Goal: Information Seeking & Learning: Learn about a topic

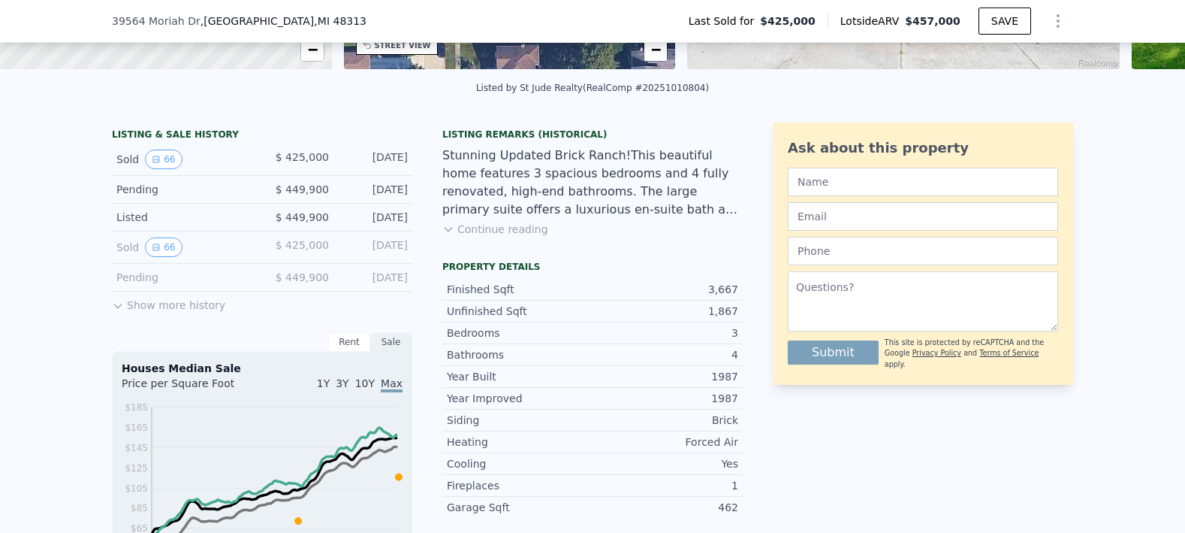
scroll to position [295, 0]
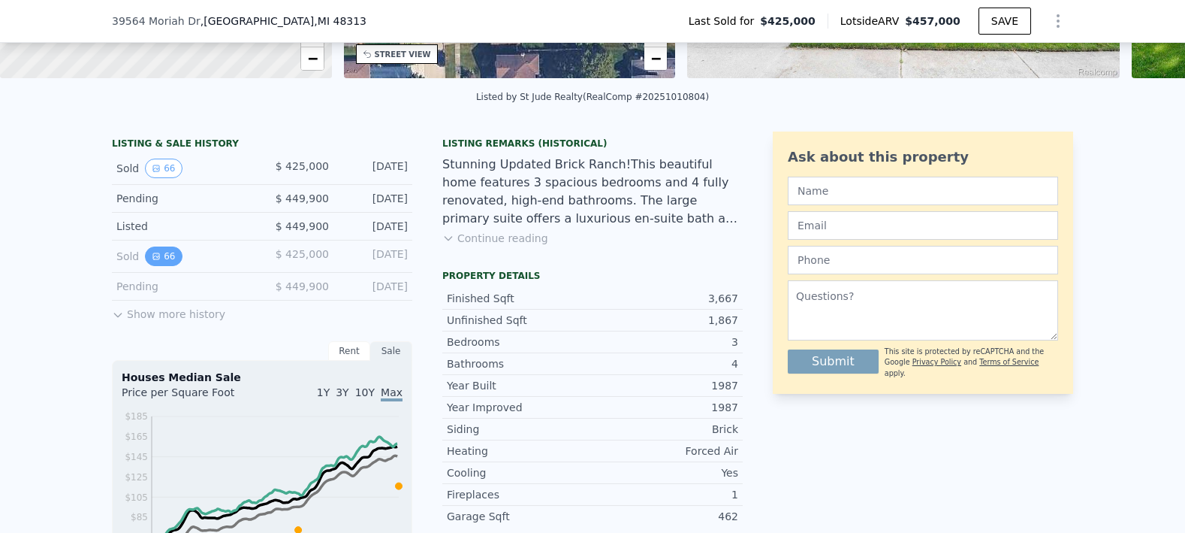
click at [162, 264] on button "66" at bounding box center [163, 256] width 37 height 20
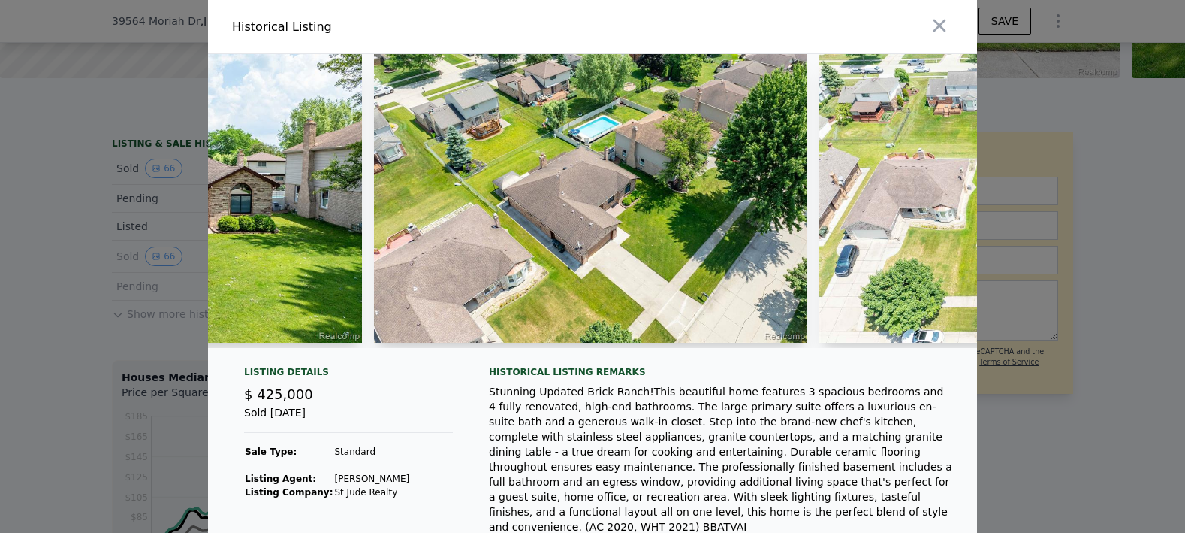
scroll to position [0, 22142]
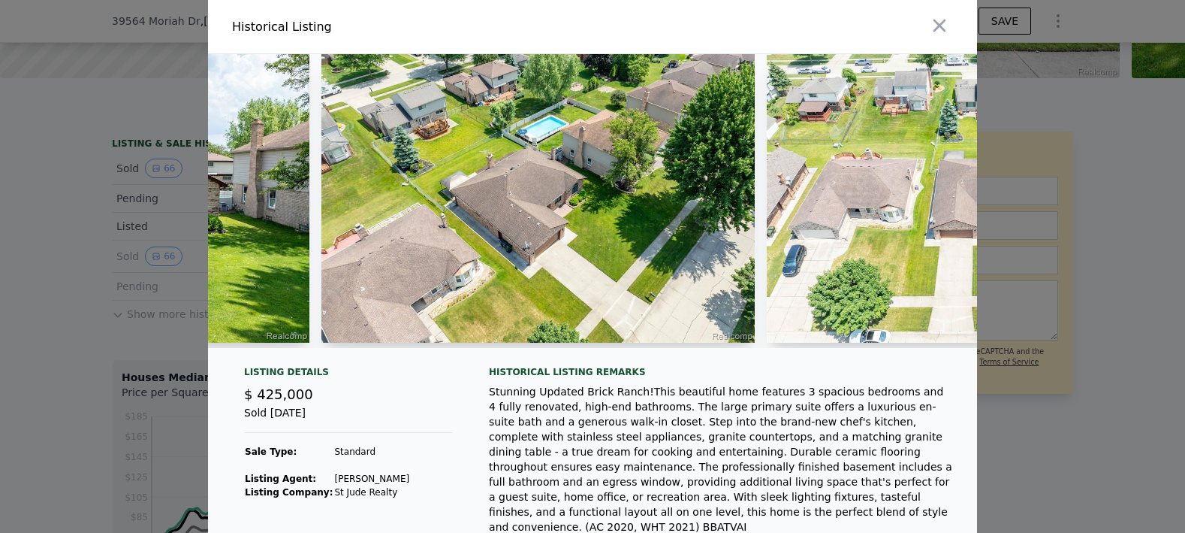
click at [858, 345] on div at bounding box center [983, 201] width 433 height 294
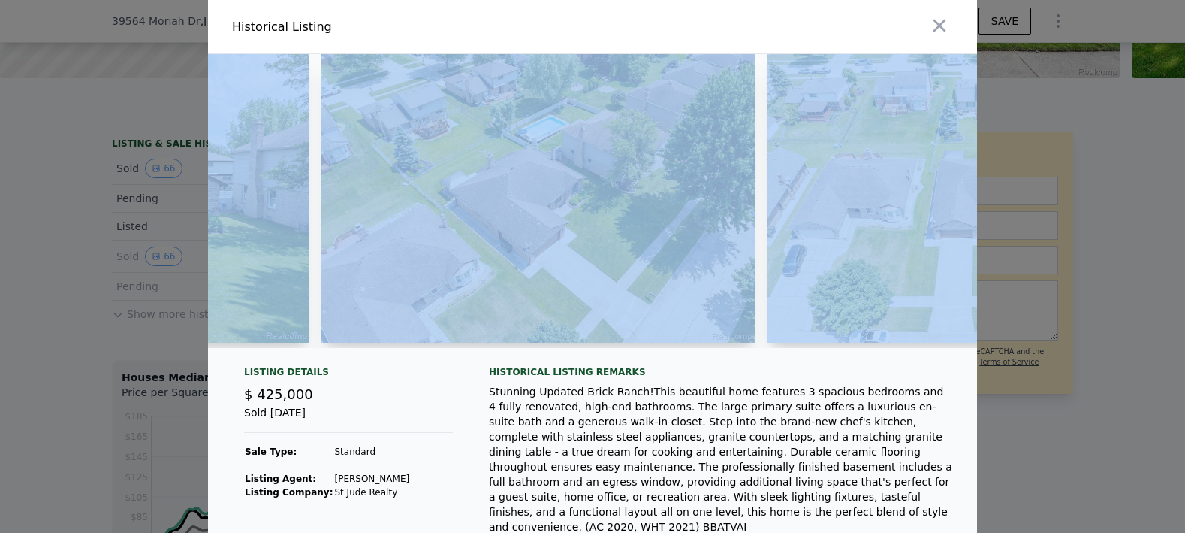
click at [858, 343] on div at bounding box center [983, 201] width 433 height 294
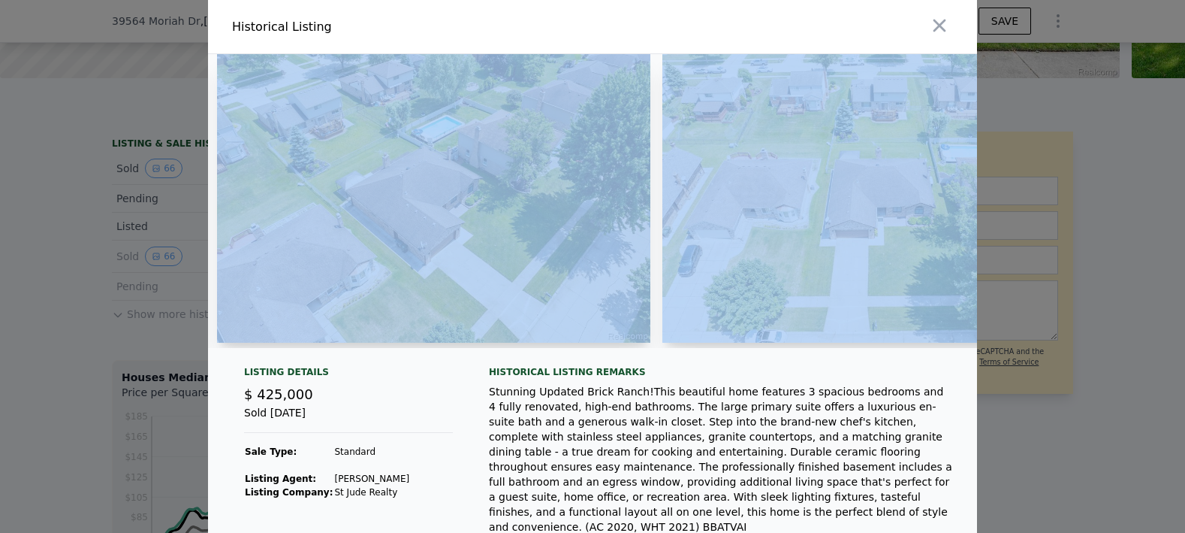
scroll to position [0, 22299]
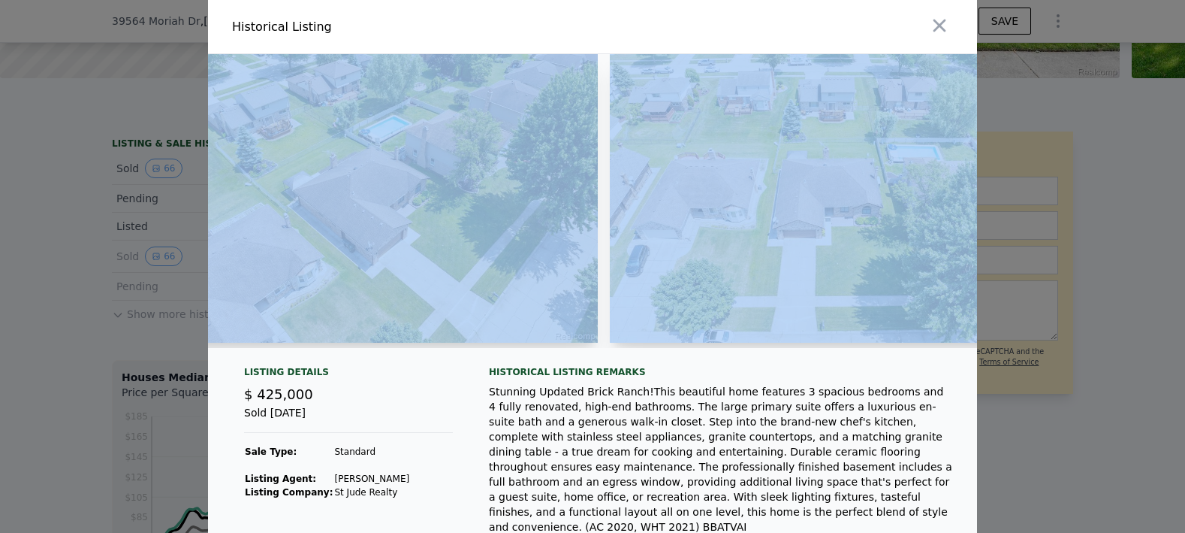
click at [837, 301] on img at bounding box center [826, 198] width 433 height 288
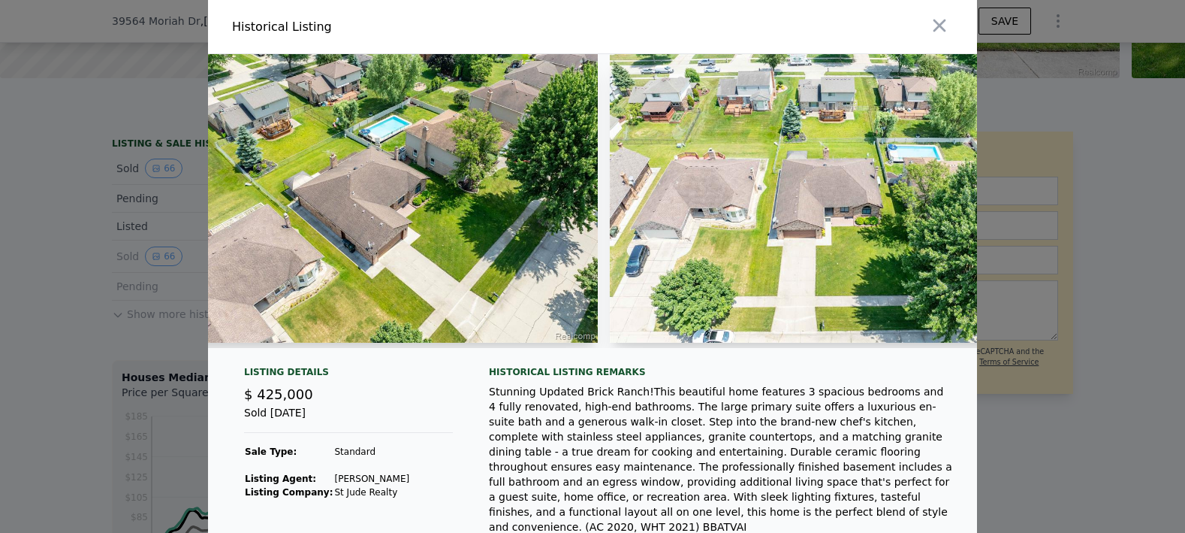
click at [663, 408] on div "Stunning Updated Brick Ranch!This beautiful home features 3 spacious bedrooms a…" at bounding box center [721, 459] width 464 height 150
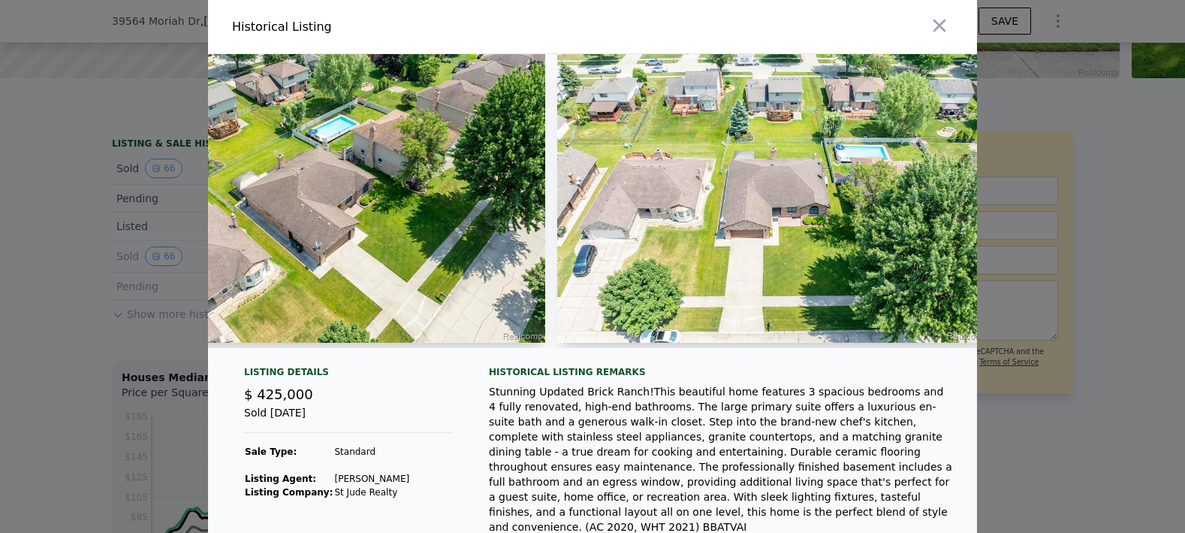
scroll to position [0, 22378]
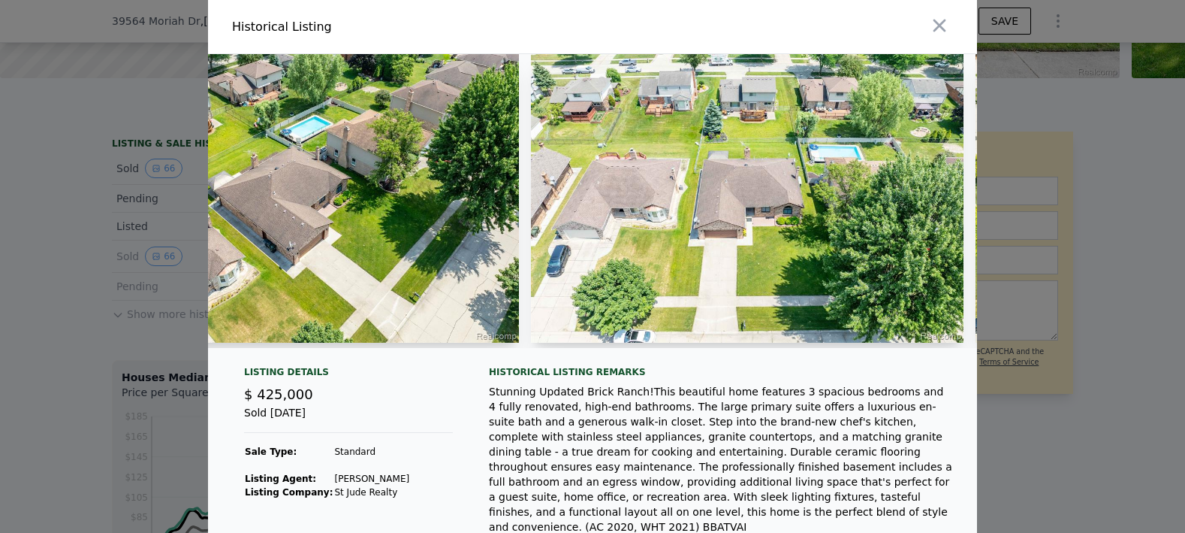
drag, startPoint x: 865, startPoint y: 354, endPoint x: 858, endPoint y: 375, distance: 22.3
click at [858, 375] on div "Listing Details $ 425,000 Sold [DATE] Sale Type: Standard Listing Agent: [PERSO…" at bounding box center [592, 363] width 769 height 618
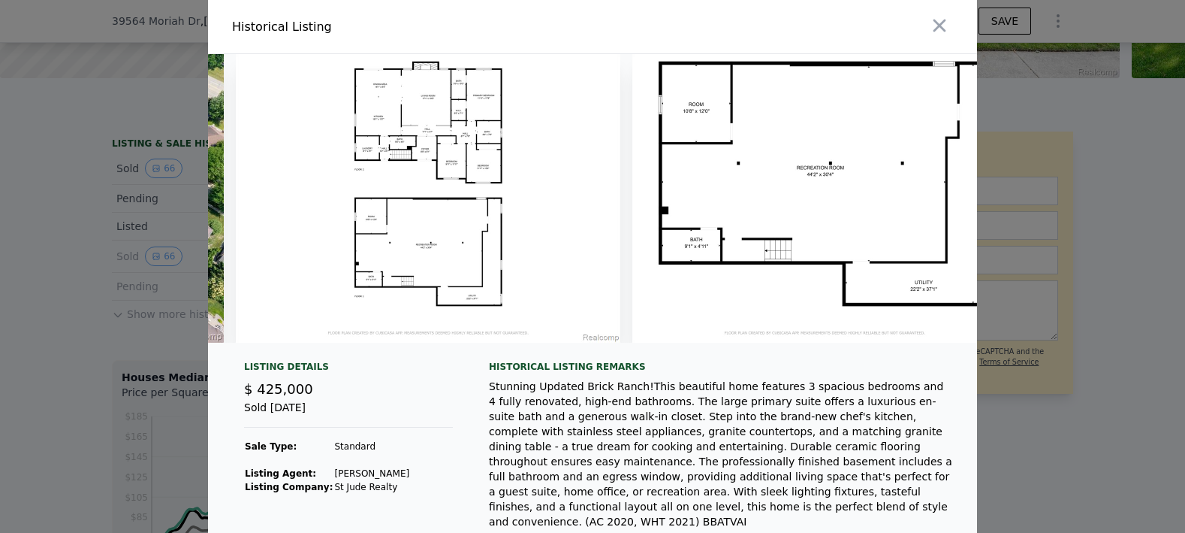
scroll to position [0, 26763]
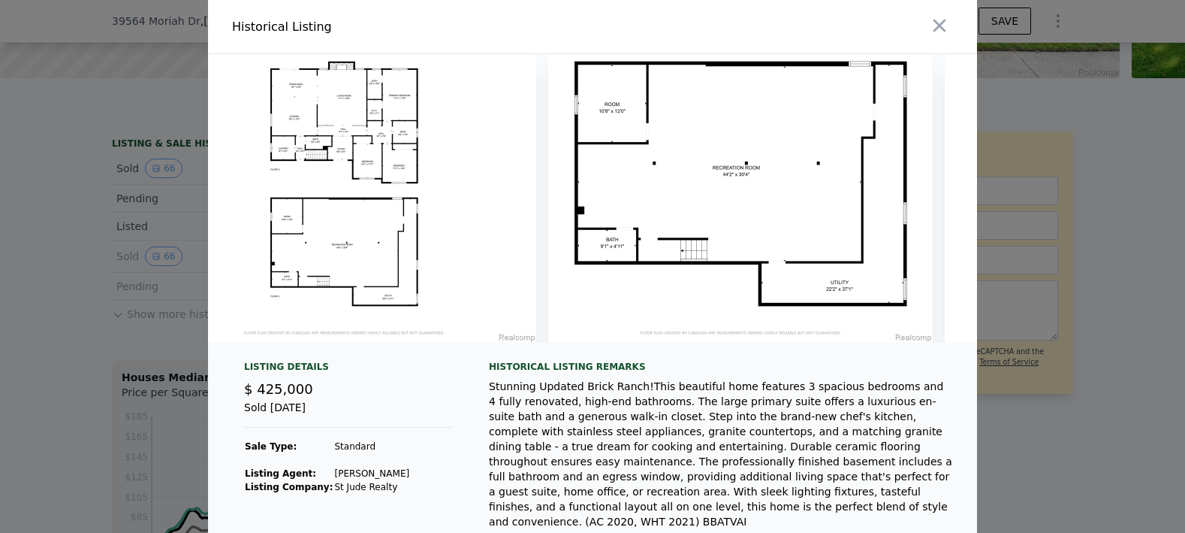
click at [331, 183] on img at bounding box center [344, 198] width 385 height 288
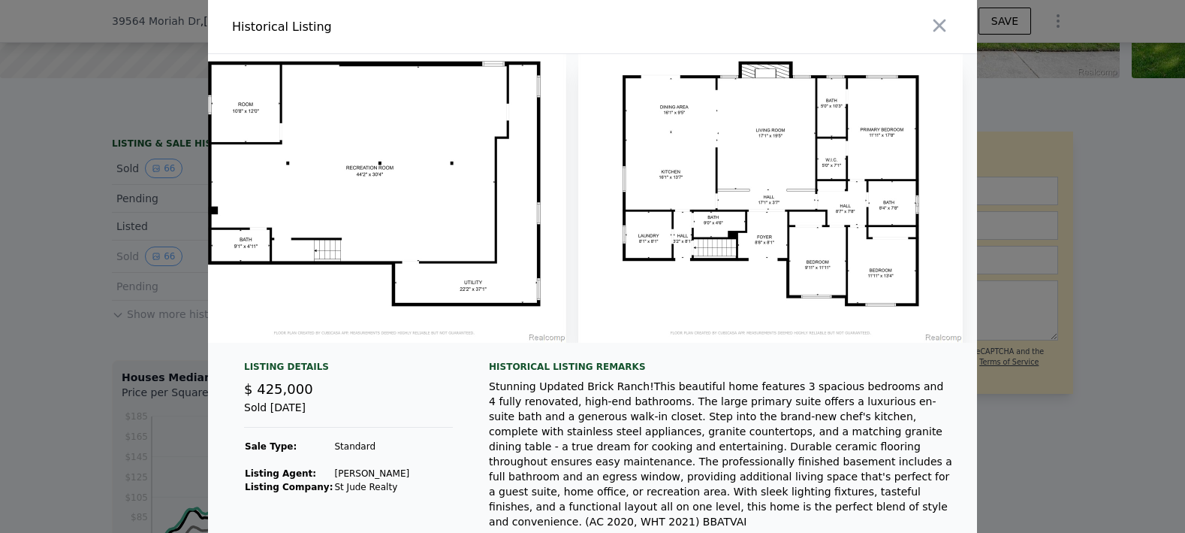
scroll to position [0, 27139]
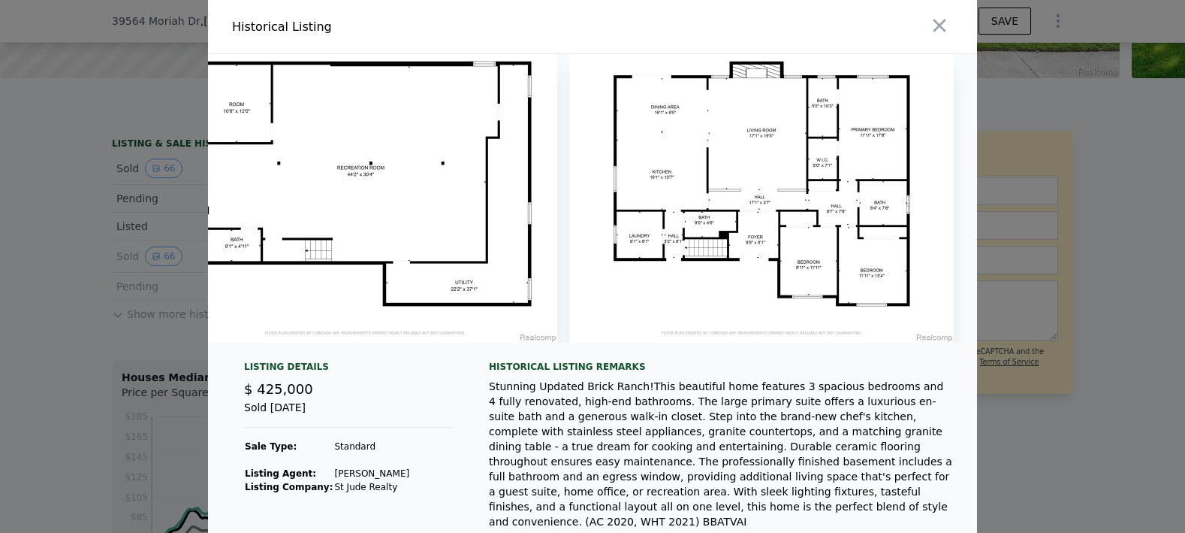
click at [939, 24] on icon "button" at bounding box center [939, 25] width 21 height 21
